Goal: Task Accomplishment & Management: Manage account settings

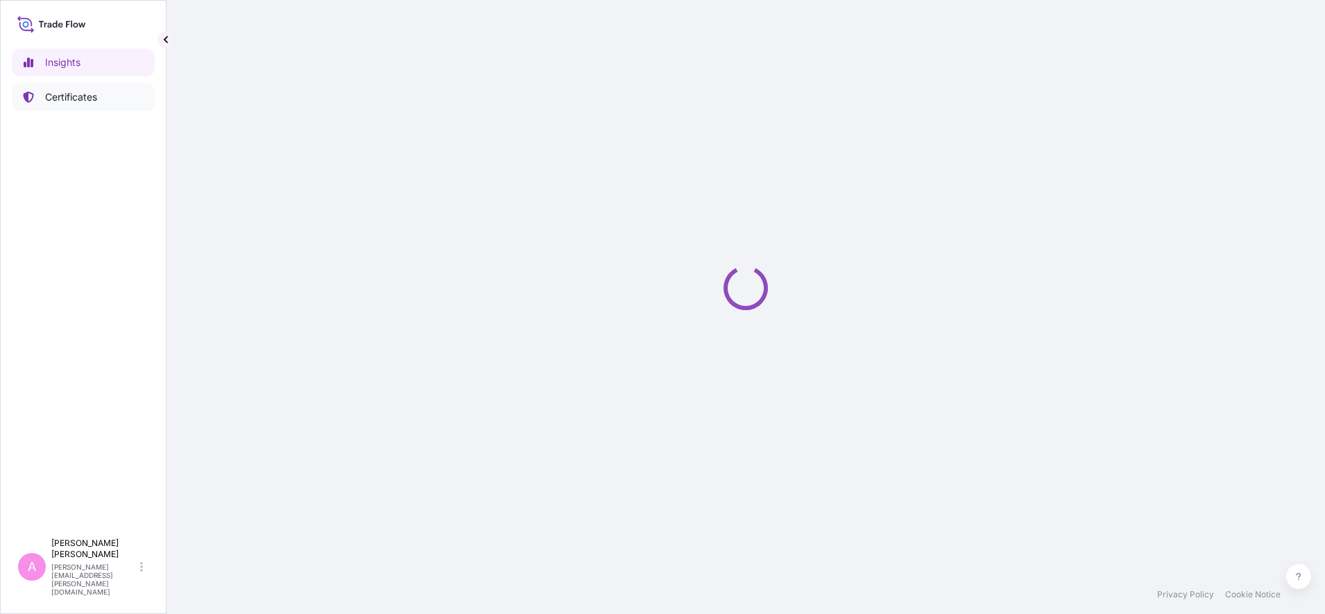
click at [83, 99] on p "Certificates" at bounding box center [71, 97] width 52 height 14
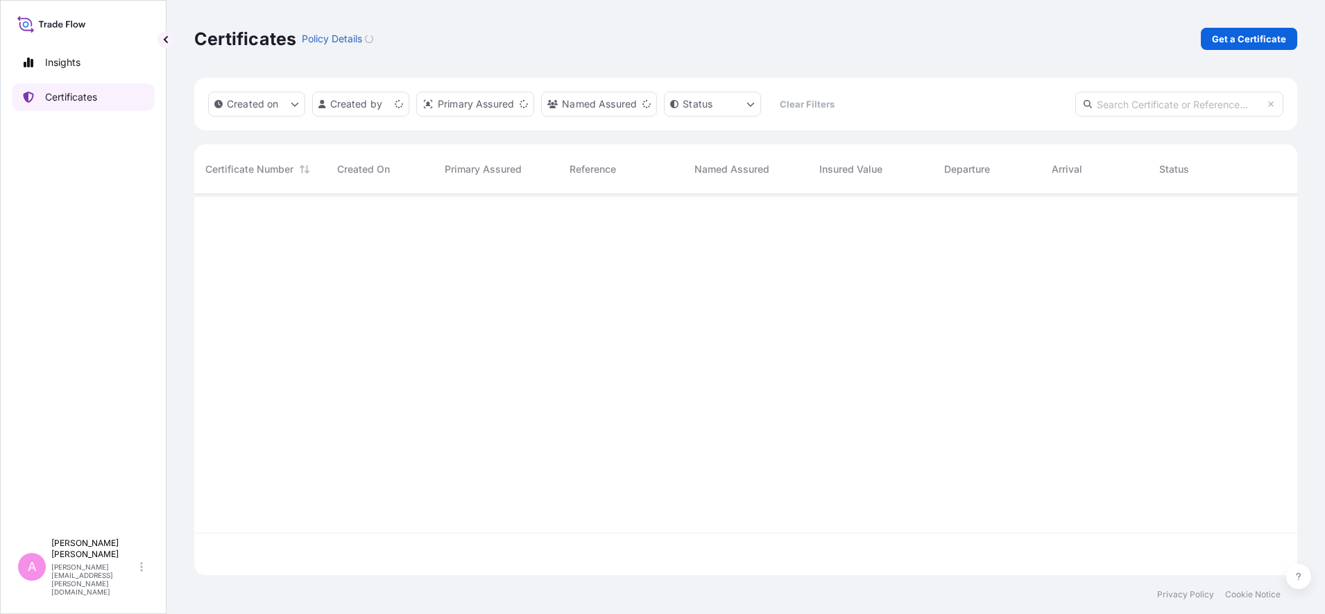
scroll to position [375, 1090]
click at [1144, 103] on input "text" at bounding box center [1180, 104] width 208 height 25
paste input "5013218812"
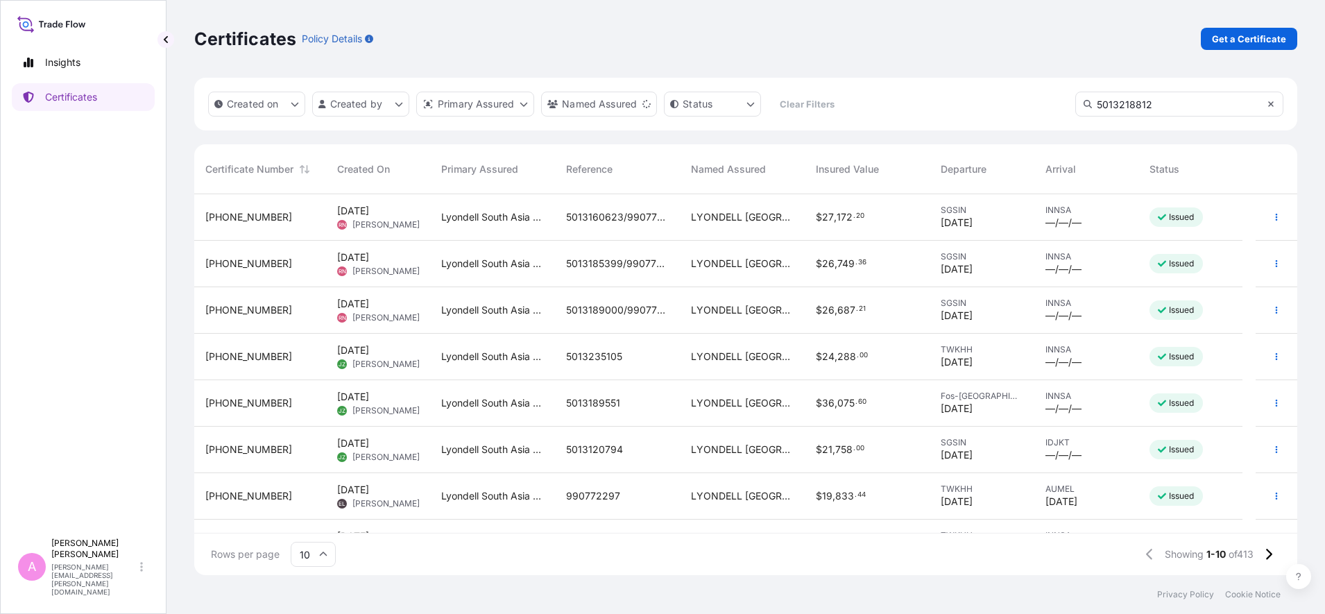
type input "5013218812"
click at [1273, 106] on icon at bounding box center [1272, 104] width 6 height 6
click at [1214, 103] on input "text" at bounding box center [1180, 104] width 208 height 25
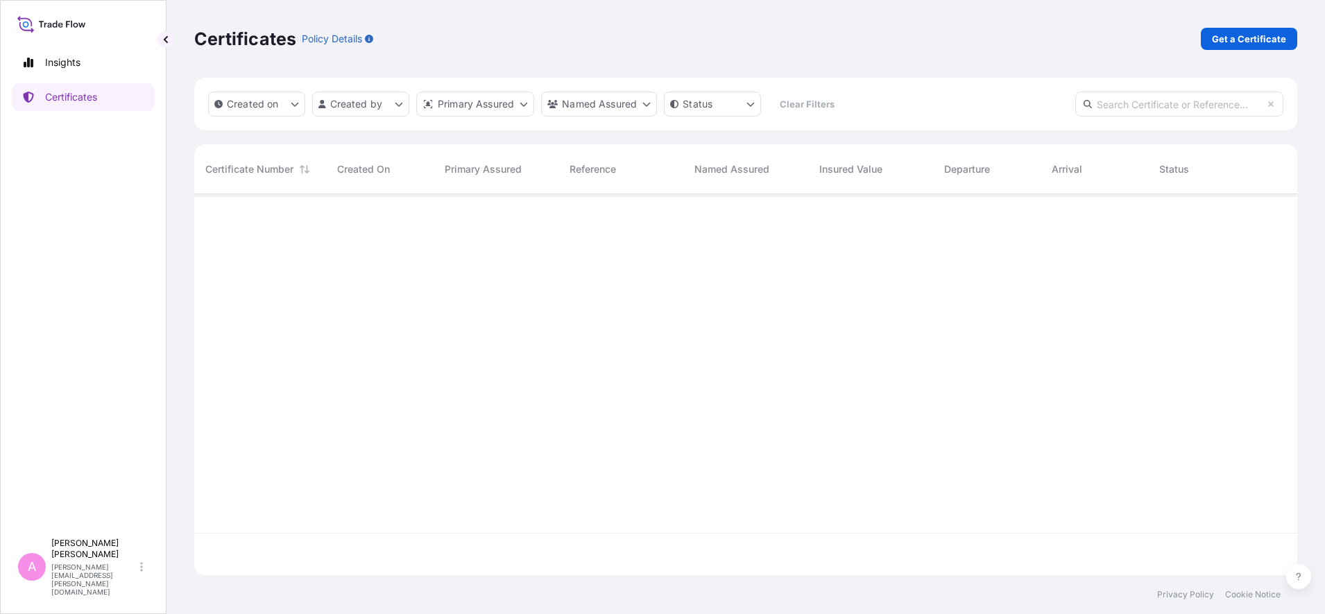
paste input "5013218812"
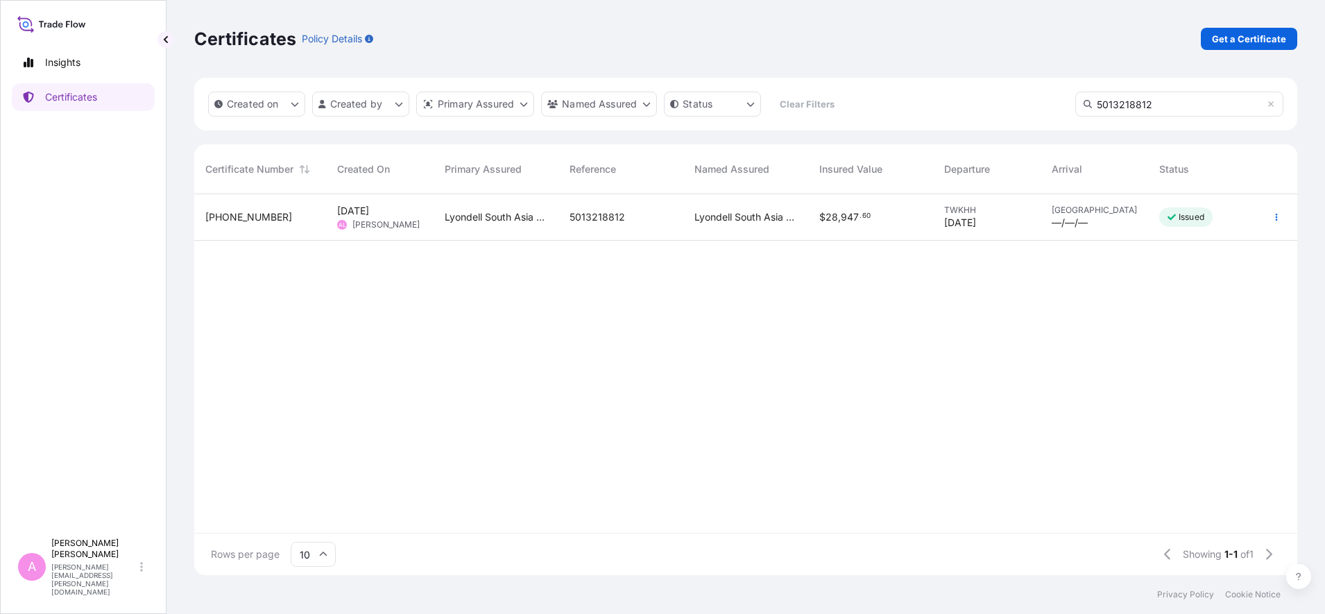
type input "5013218812"
click at [512, 216] on span "Lyondell South Asia Pte Ltd." at bounding box center [496, 217] width 103 height 14
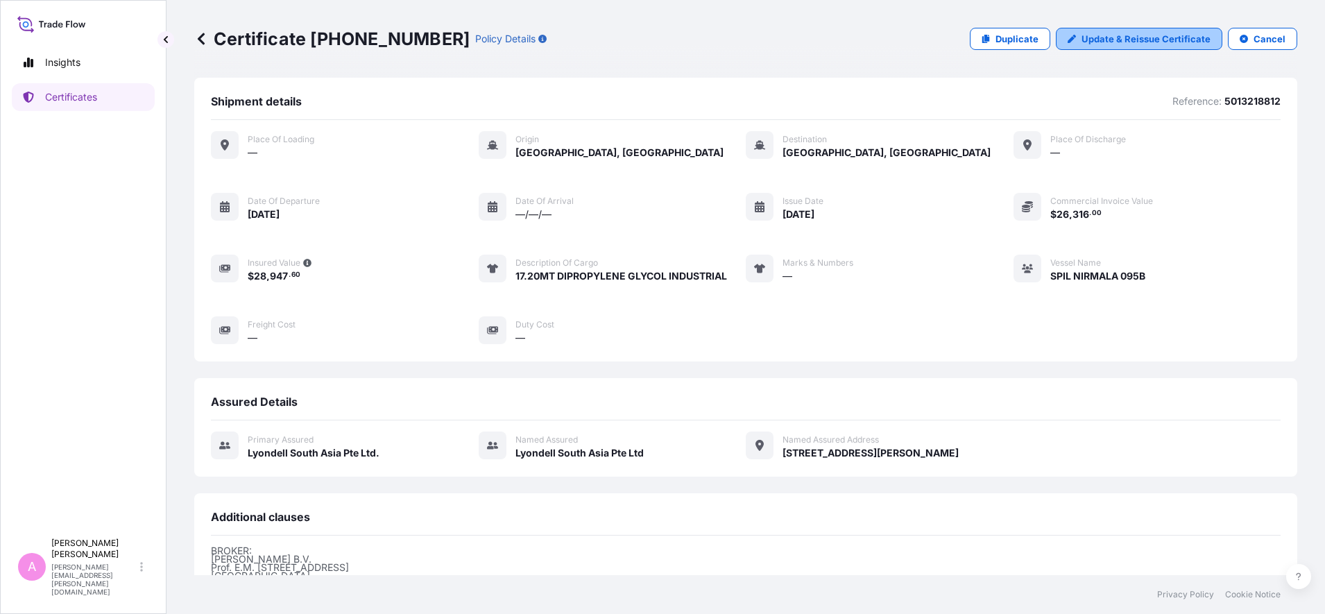
click at [1133, 33] on p "Update & Reissue Certificate" at bounding box center [1146, 39] width 129 height 14
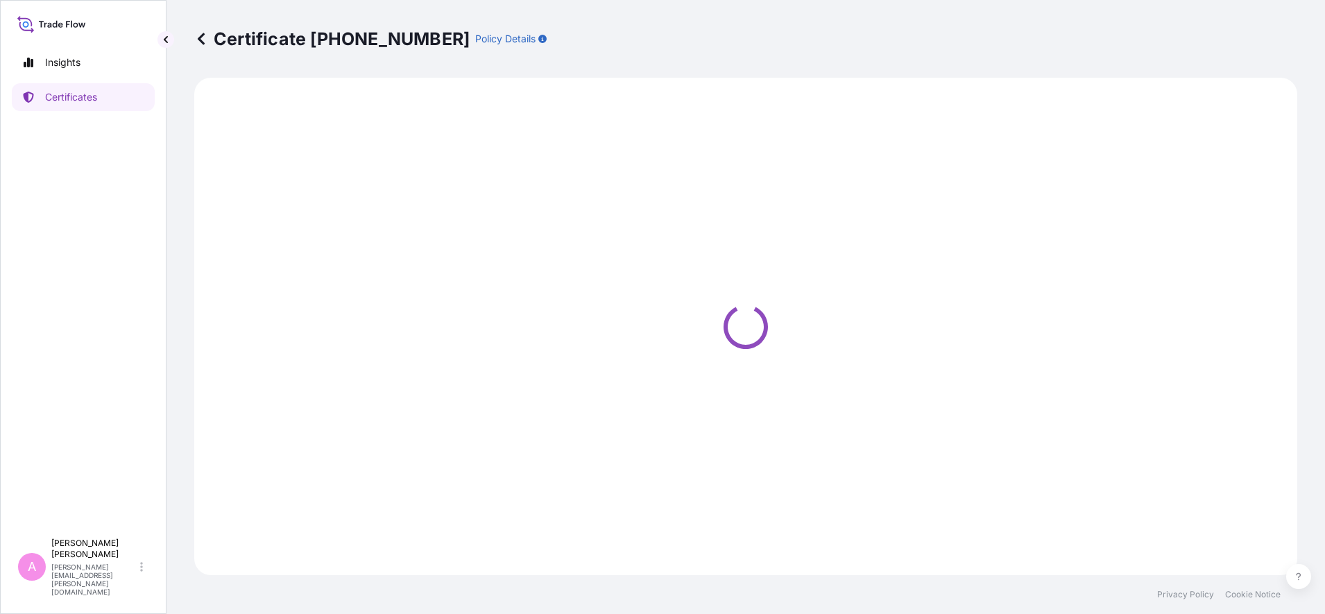
select select "Sea"
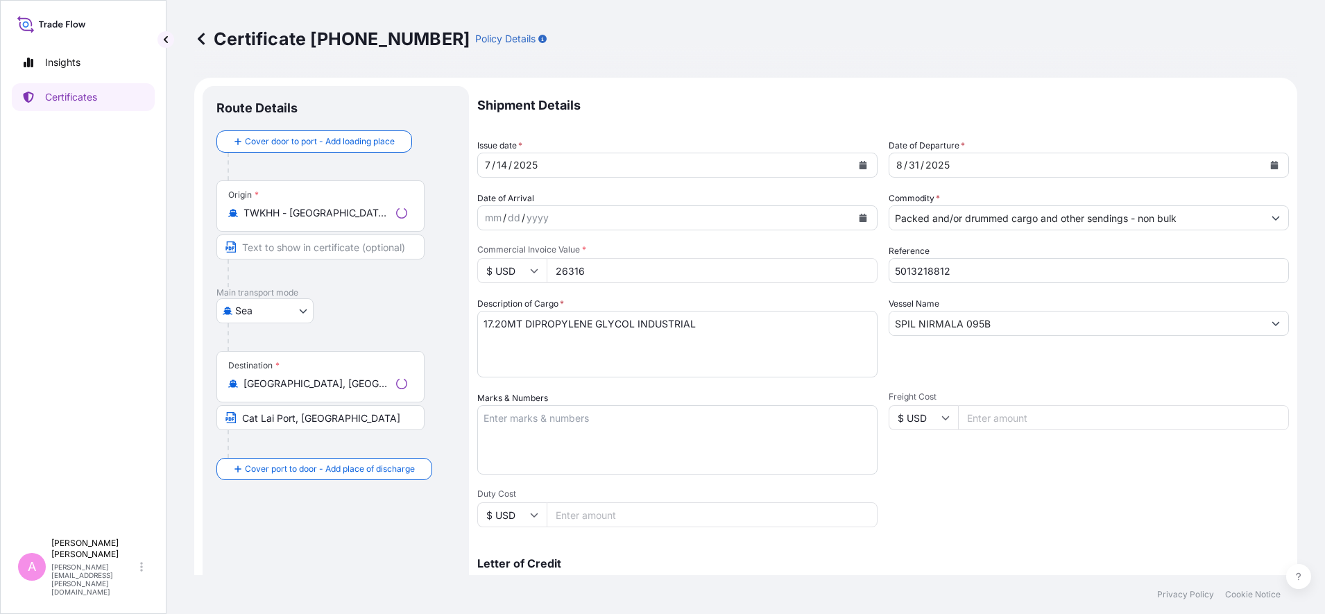
select select "32022"
click at [1271, 169] on icon "Calendar" at bounding box center [1275, 165] width 8 height 8
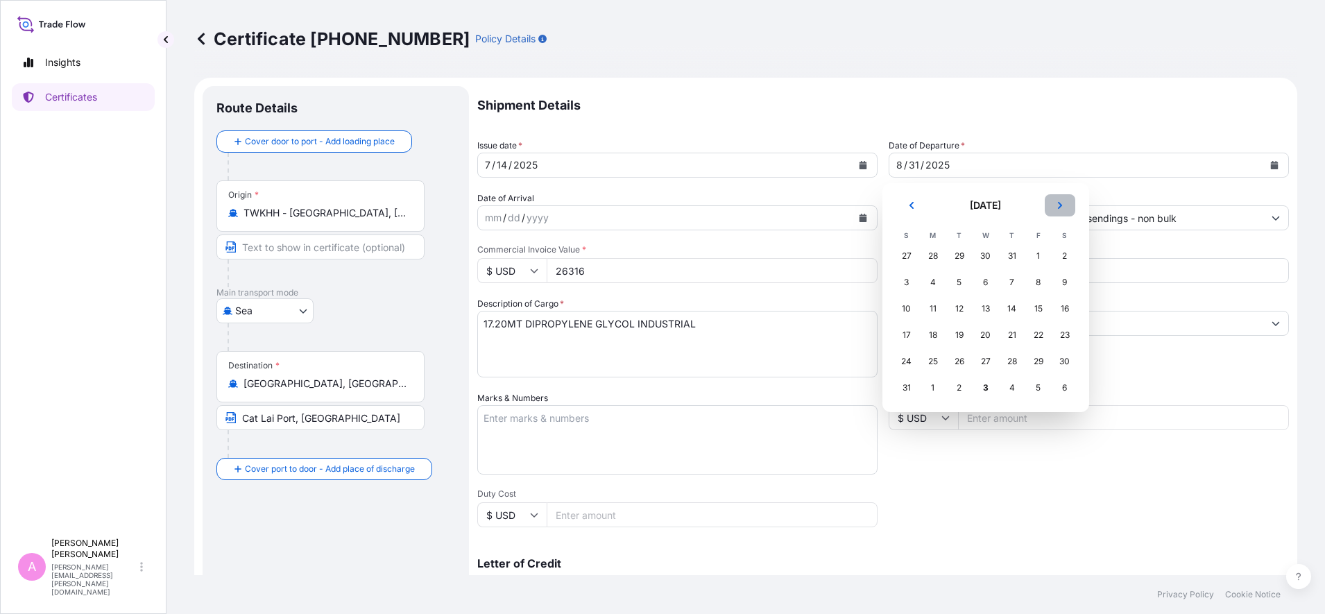
click at [1062, 205] on icon "Next" at bounding box center [1060, 205] width 8 height 8
click at [956, 253] on div "2" at bounding box center [959, 256] width 25 height 25
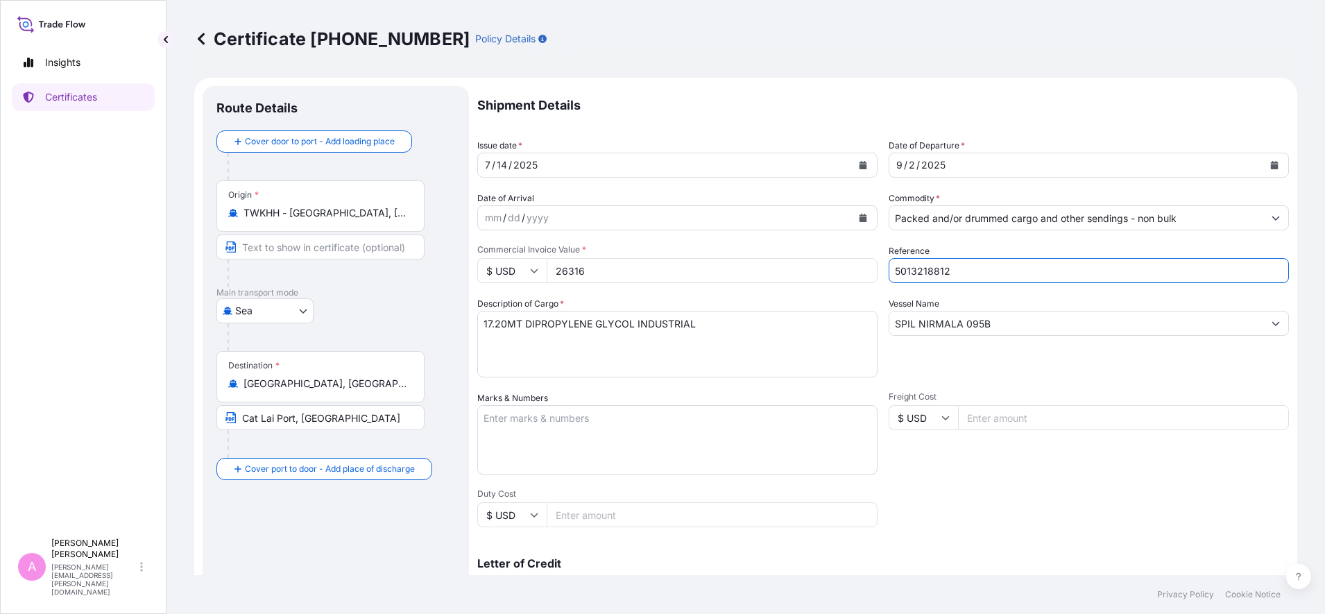
drag, startPoint x: 860, startPoint y: 264, endPoint x: 825, endPoint y: 262, distance: 34.7
click at [826, 262] on div "Shipment Details Issue date * [DATE] Date of Departure * [DATE] Date of Arrival…" at bounding box center [883, 416] width 812 height 661
paste input "990773784"
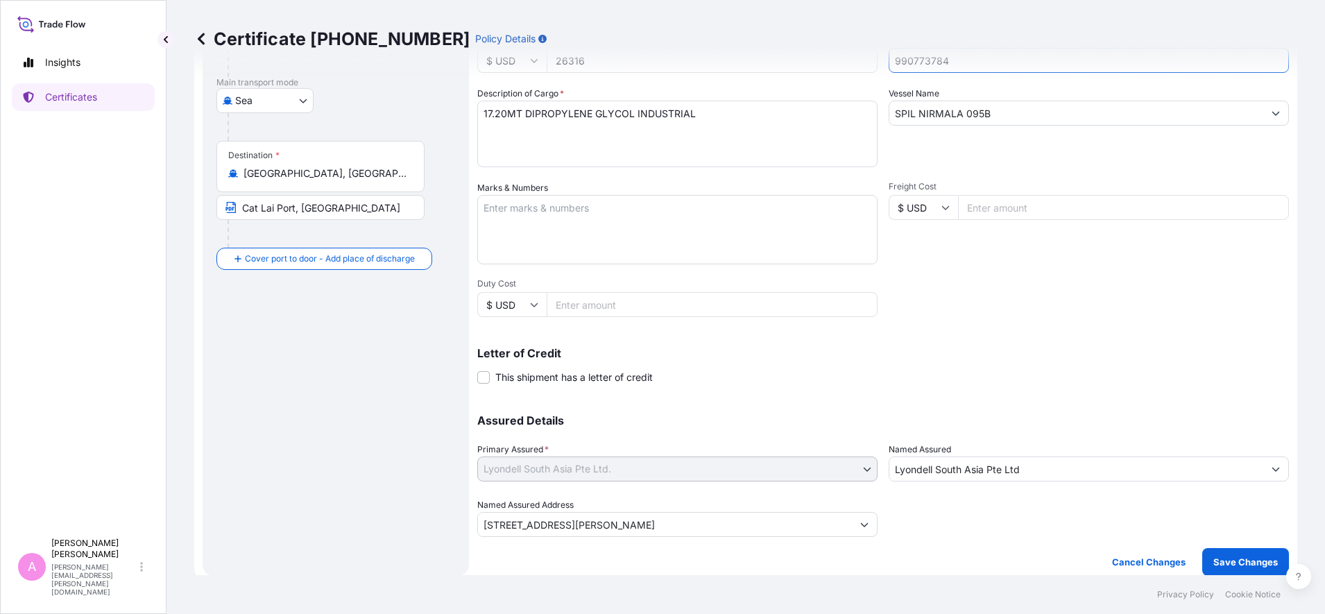
scroll to position [219, 0]
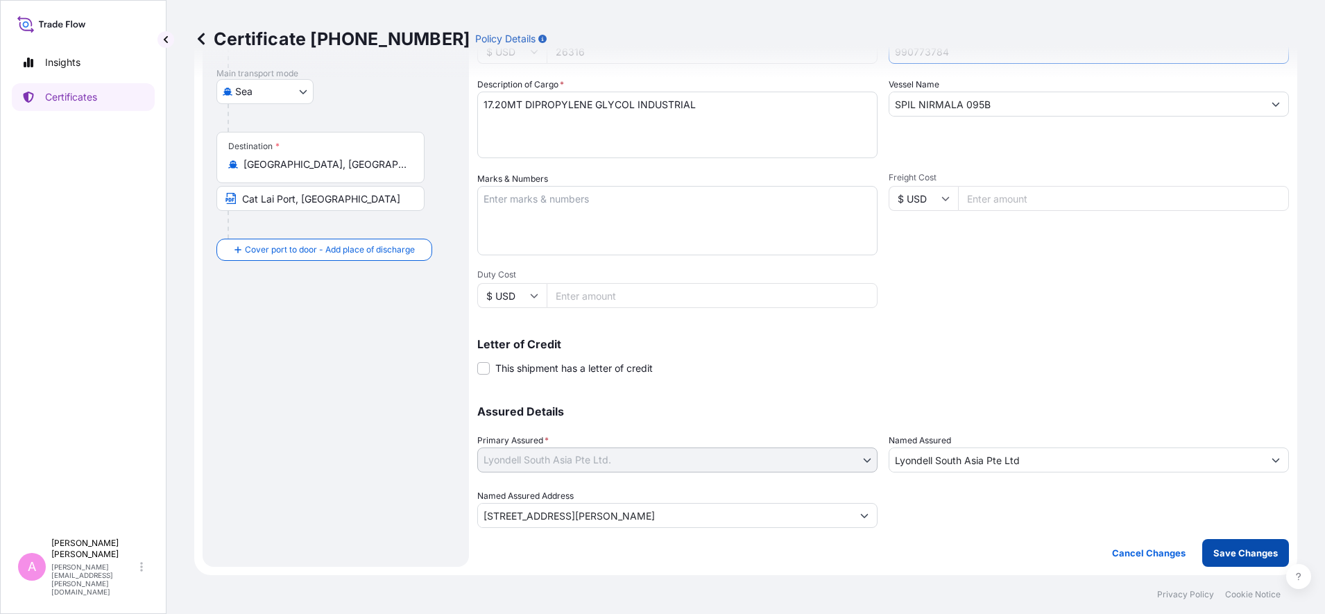
type input "990773784"
click at [1214, 551] on p "Save Changes" at bounding box center [1246, 553] width 65 height 14
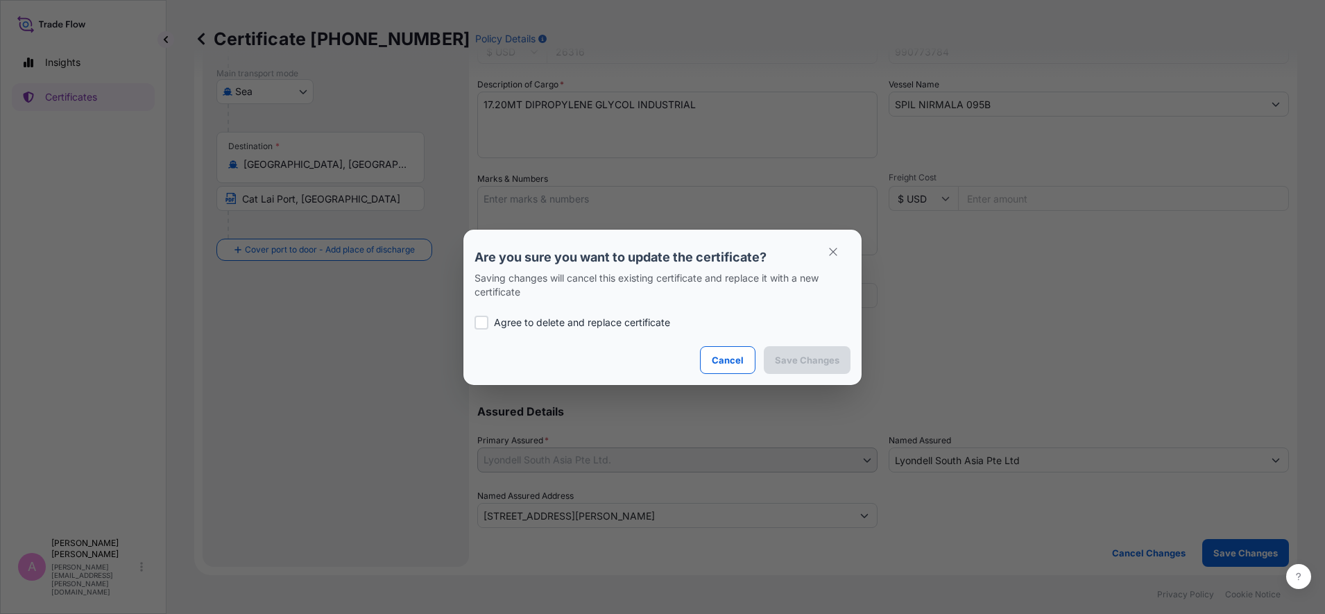
click at [597, 316] on p "Agree to delete and replace certificate" at bounding box center [582, 323] width 176 height 14
checkbox input "true"
click at [815, 356] on p "Save Changes" at bounding box center [807, 360] width 65 height 14
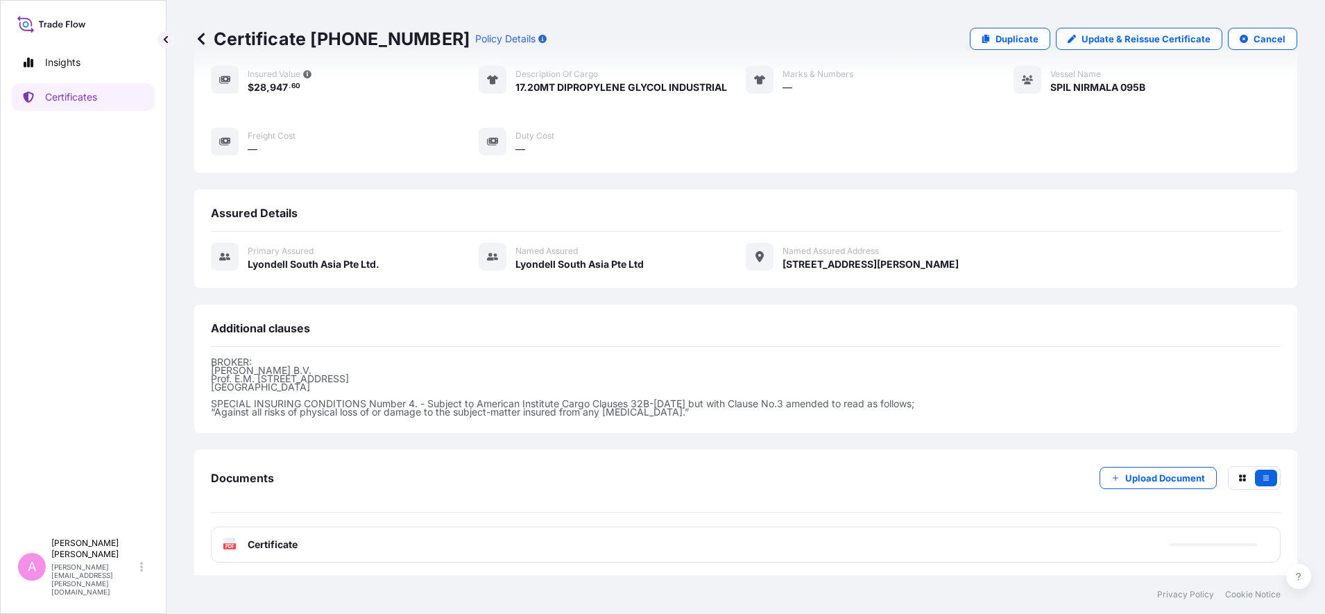
scroll to position [193, 0]
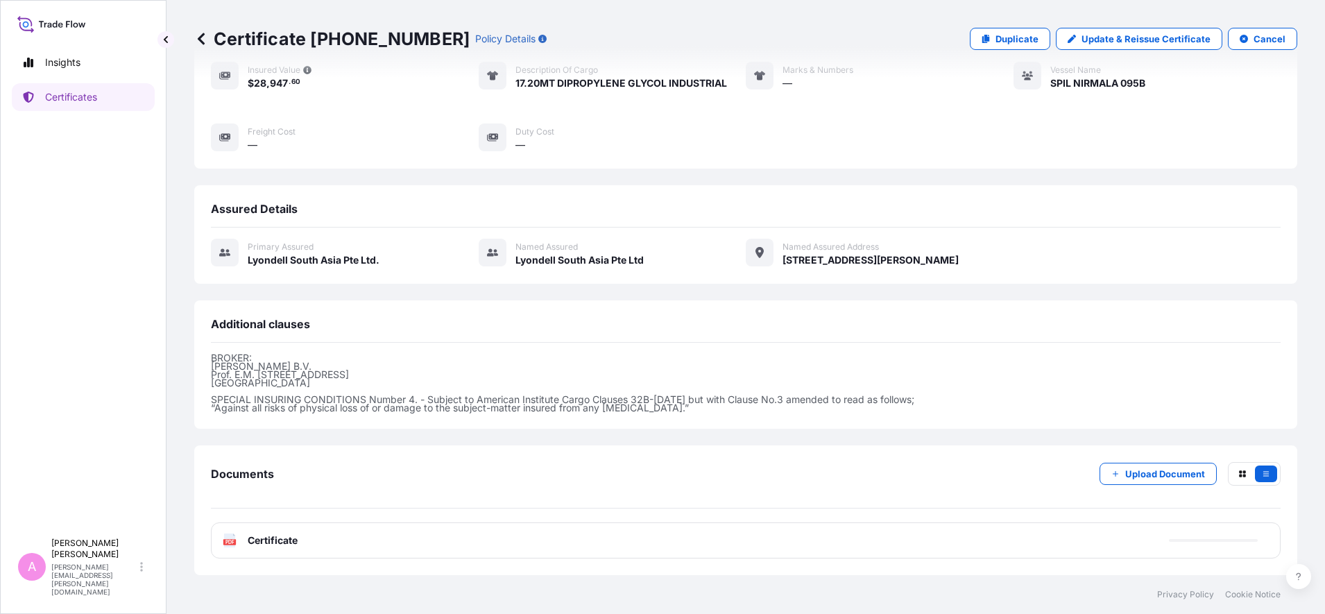
click at [278, 539] on span "Certificate" at bounding box center [273, 541] width 50 height 14
click at [228, 535] on icon at bounding box center [230, 541] width 12 height 14
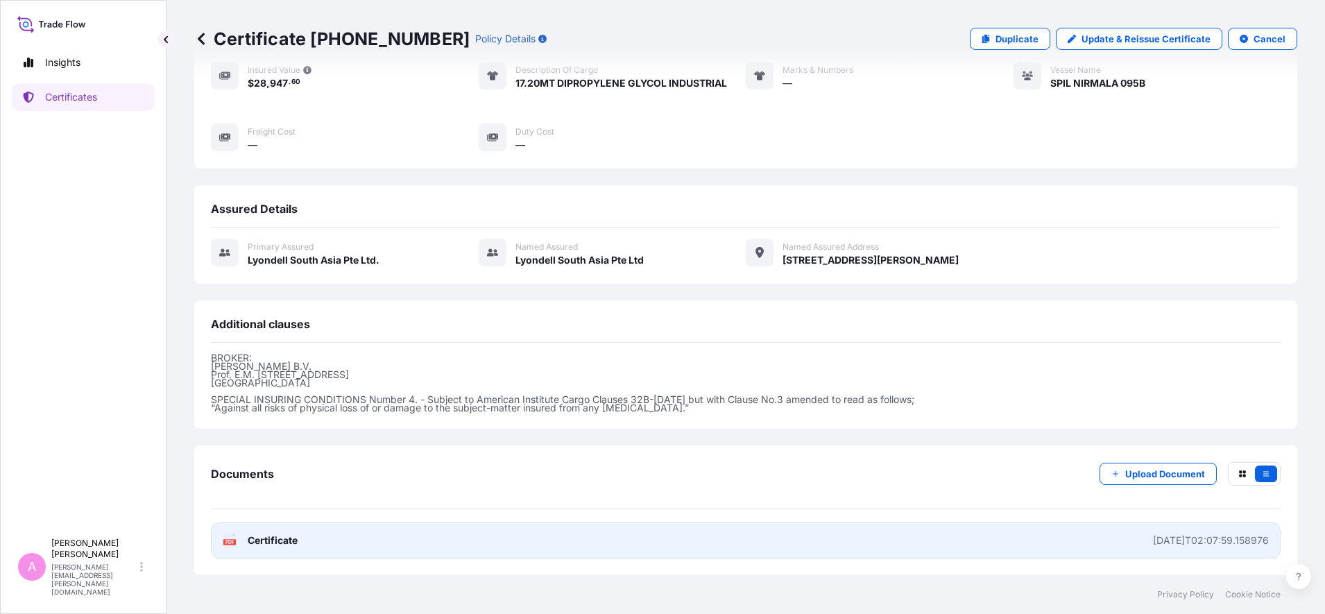
click at [240, 539] on div "PDF Certificate" at bounding box center [260, 541] width 75 height 14
